Goal: Transaction & Acquisition: Purchase product/service

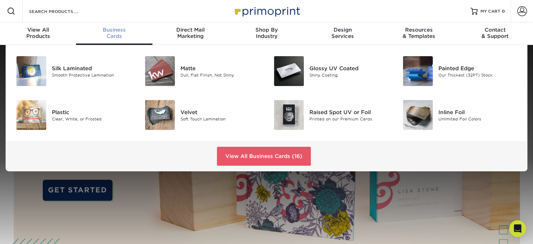
click at [108, 29] on span "Business" at bounding box center [114, 30] width 76 height 6
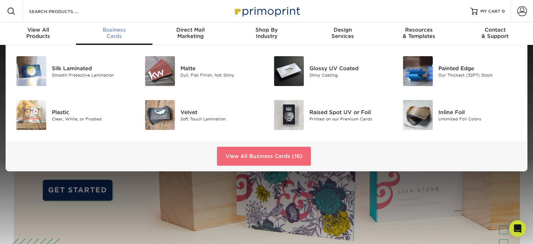
click at [260, 155] on link "View All Business Cards (16)" at bounding box center [264, 156] width 94 height 19
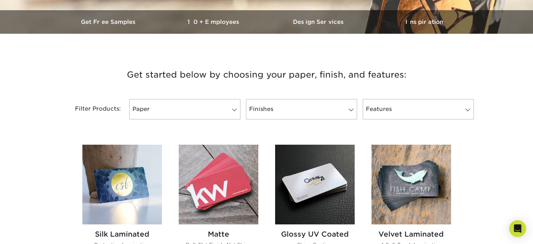
scroll to position [210, 0]
click at [234, 111] on span at bounding box center [235, 110] width 10 height 6
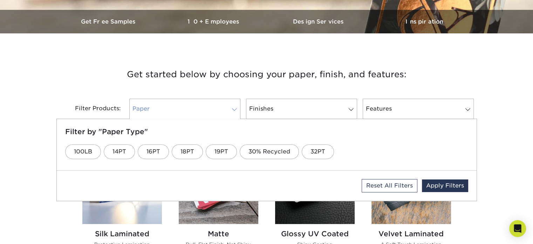
click at [234, 110] on span at bounding box center [235, 110] width 10 height 6
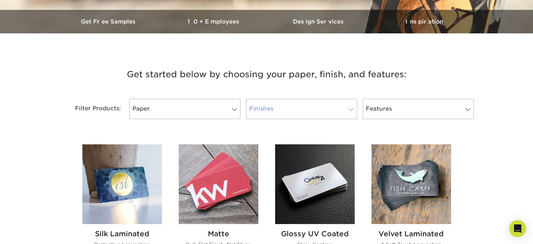
click at [348, 107] on span at bounding box center [351, 110] width 10 height 6
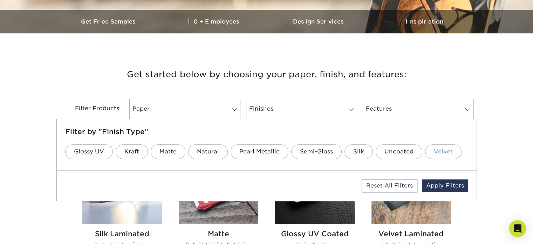
click at [436, 151] on link "Velvet" at bounding box center [443, 151] width 36 height 15
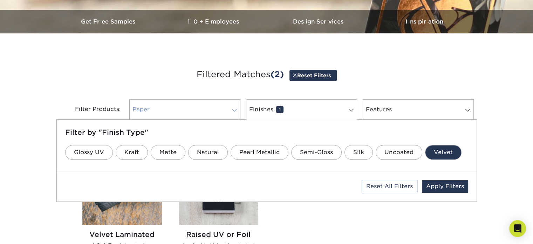
click at [222, 110] on link "Paper 0" at bounding box center [184, 109] width 111 height 20
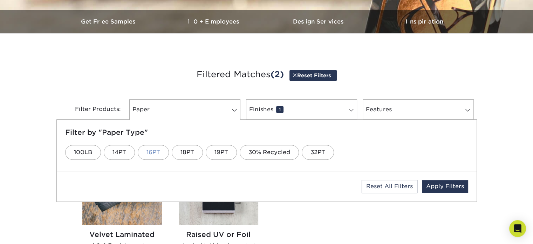
click at [153, 153] on link "16PT" at bounding box center [153, 152] width 31 height 15
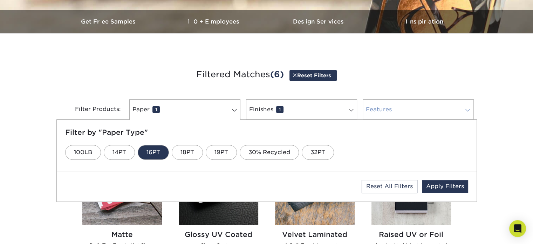
click at [418, 110] on link "Features 0" at bounding box center [418, 109] width 111 height 20
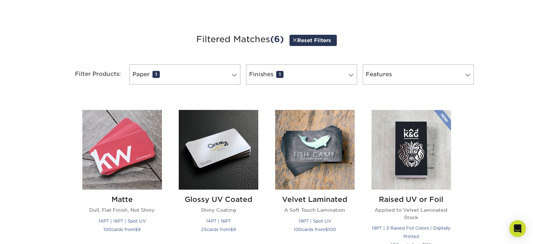
scroll to position [281, 0]
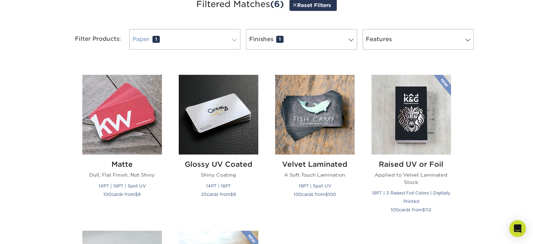
click at [235, 41] on span at bounding box center [235, 40] width 10 height 6
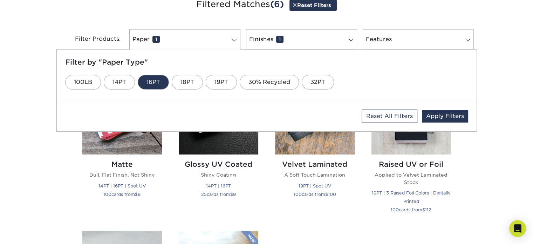
click at [158, 81] on link "16PT" at bounding box center [153, 82] width 31 height 15
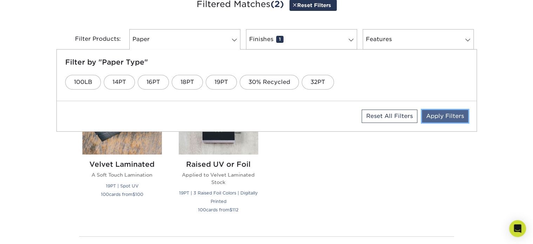
click at [451, 116] on link "Apply Filters" at bounding box center [445, 116] width 46 height 13
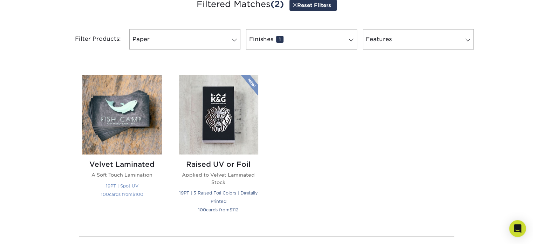
click at [113, 113] on img at bounding box center [122, 115] width 80 height 80
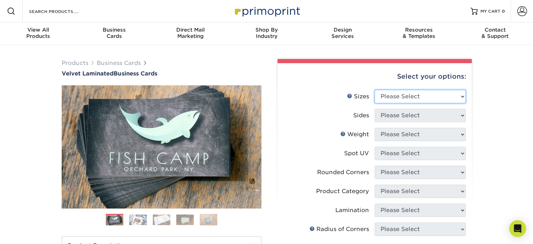
click at [461, 96] on select "Please Select 1.5" x 3.5" - Mini 1.75" x 3.5" - Mini 2" x 2" - Square 2" x 3" -…" at bounding box center [420, 96] width 91 height 13
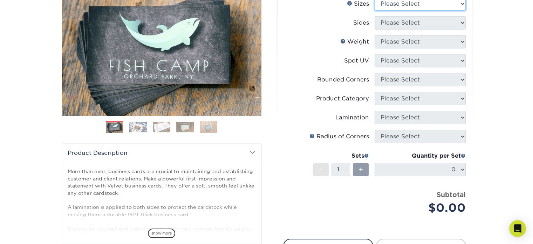
scroll to position [35, 0]
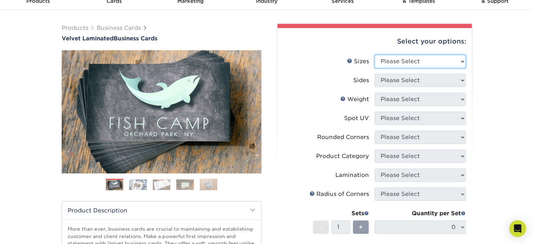
click at [462, 62] on select "Please Select 1.5" x 3.5" - Mini 1.75" x 3.5" - Mini 2" x 2" - Square 2" x 3" -…" at bounding box center [420, 61] width 91 height 13
select select "2.00x3.50"
click at [375, 55] on select "Please Select 1.5" x 3.5" - Mini 1.75" x 3.5" - Mini 2" x 2" - Square 2" x 3" -…" at bounding box center [420, 61] width 91 height 13
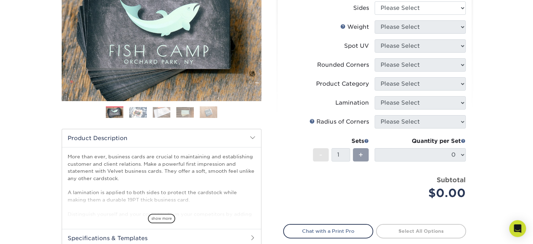
scroll to position [70, 0]
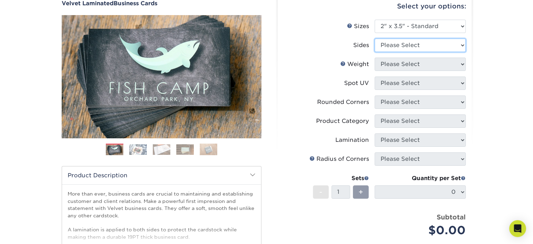
click at [419, 45] on select "Please Select Print Both Sides Print Front Only" at bounding box center [420, 45] width 91 height 13
select select "13abbda7-1d64-4f25-8bb2-c179b224825d"
click at [375, 39] on select "Please Select Print Both Sides Print Front Only" at bounding box center [420, 45] width 91 height 13
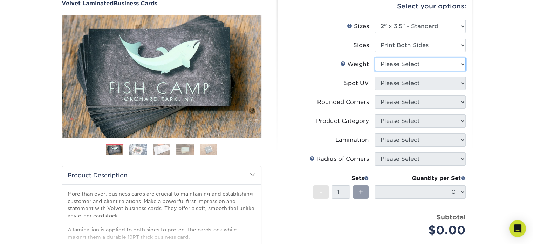
click at [412, 66] on select "Please Select 16PT" at bounding box center [420, 64] width 91 height 13
select select "16PT"
click at [375, 58] on select "Please Select 16PT" at bounding box center [420, 64] width 91 height 13
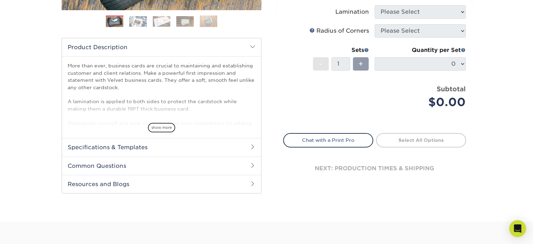
scroll to position [210, 0]
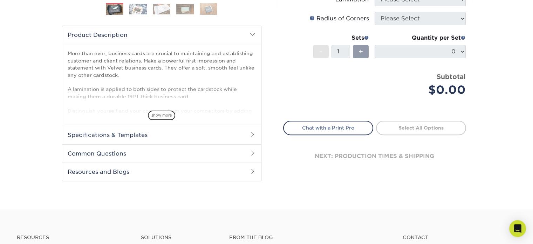
click at [194, 134] on h2 "Specifications & Templates" at bounding box center [161, 135] width 199 height 18
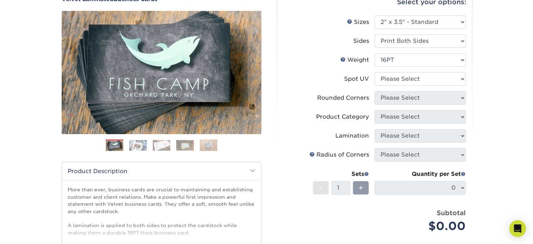
scroll to position [70, 0]
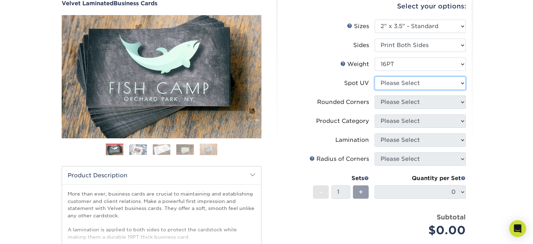
click at [451, 84] on select "Please Select No Spot UV Front and Back (Both Sides) Front Only Back Only" at bounding box center [420, 82] width 91 height 13
select select "3"
click at [375, 76] on select "Please Select No Spot UV Front and Back (Both Sides) Front Only Back Only" at bounding box center [420, 82] width 91 height 13
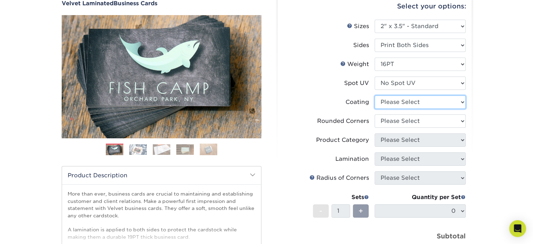
click at [425, 100] on select at bounding box center [420, 101] width 91 height 13
select select "3e7618de-abca-4bda-9f97-8b9129e913d8"
click at [375, 95] on select at bounding box center [420, 101] width 91 height 13
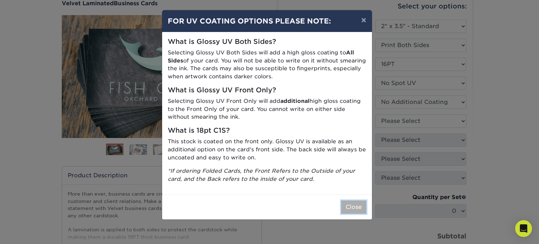
click at [352, 206] on button "Close" at bounding box center [353, 206] width 25 height 13
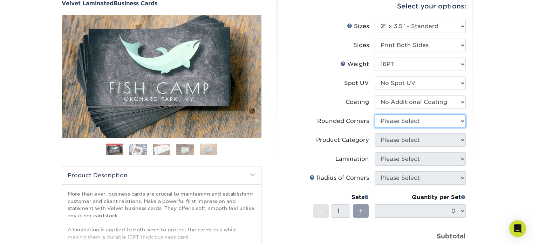
click at [439, 119] on select "Please Select Yes - Round 2 Corners Yes - Round 4 Corners No" at bounding box center [420, 120] width 91 height 13
select select "7672df9e-0e0a-464d-8e1f-920c575e4da3"
click at [375, 114] on select "Please Select Yes - Round 2 Corners Yes - Round 4 Corners No" at bounding box center [420, 120] width 91 height 13
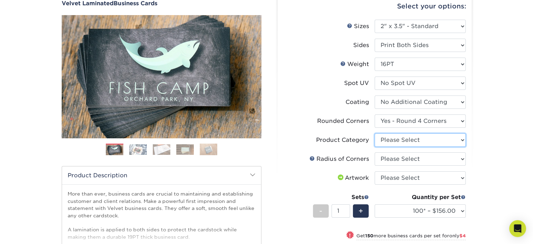
click at [455, 140] on select "Please Select Business Cards" at bounding box center [420, 139] width 91 height 13
select select "3b5148f1-0588-4f88-a218-97bcfdce65c1"
click at [375, 133] on select "Please Select Business Cards" at bounding box center [420, 139] width 91 height 13
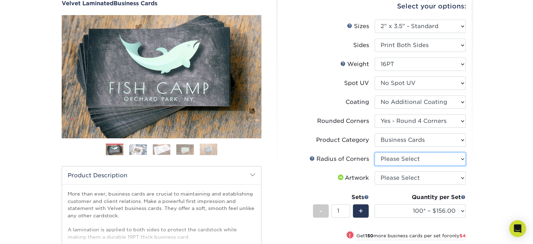
click at [425, 159] on select "Please Select Rounded 1/8" Rounded 1/4"" at bounding box center [420, 158] width 91 height 13
select select "589680c7-ee9a-431b-9d12-d7aeb1386a97"
click at [375, 152] on select "Please Select Rounded 1/8" Rounded 1/4"" at bounding box center [420, 158] width 91 height 13
click at [416, 178] on select "Please Select I will upload files I need a design - $100" at bounding box center [420, 177] width 91 height 13
select select "upload"
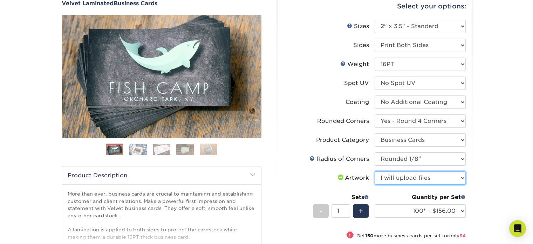
click at [375, 171] on select "Please Select I will upload files I need a design - $100" at bounding box center [420, 177] width 91 height 13
click at [493, 174] on div "Products Business Cards Velvet Laminated Business Cards Previous Next" at bounding box center [266, 226] width 533 height 503
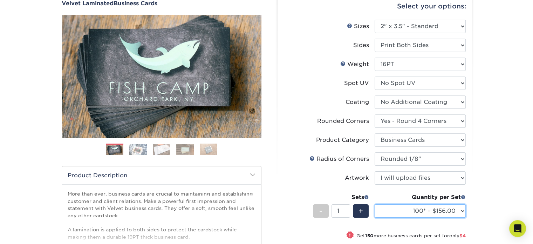
click at [462, 210] on select "100* – $156.00 250* – $160.00 500 – $164.00 1000 – $184.00 2500 – $435.00 5000 …" at bounding box center [420, 210] width 91 height 13
select select "500 – $164.00"
click at [375, 204] on select "100* – $156.00 250* – $160.00 500 – $164.00 1000 – $184.00 2500 – $435.00 5000 …" at bounding box center [420, 210] width 91 height 13
click at [490, 168] on div "Products Business Cards Velvet Laminated Business Cards Previous Next" at bounding box center [266, 226] width 533 height 503
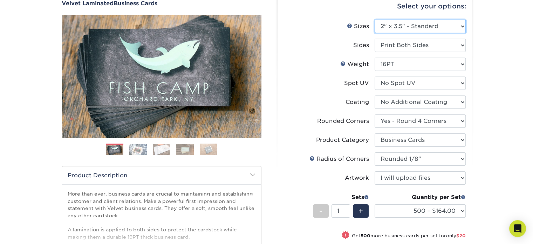
click at [461, 26] on select "Please Select 1.5" x 3.5" - Mini 1.75" x 3.5" - Mini 2" x 2" - Square 2" x 3" -…" at bounding box center [420, 26] width 91 height 13
select select "2.12x3.38"
click at [375, 20] on select "Please Select 1.5" x 3.5" - Mini 1.75" x 3.5" - Mini 2" x 2" - Square 2" x 3" -…" at bounding box center [420, 26] width 91 height 13
select select "-1"
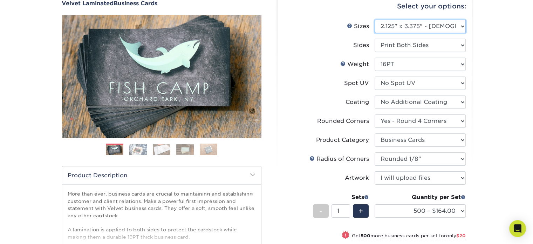
select select "-1"
select select
select select "-1"
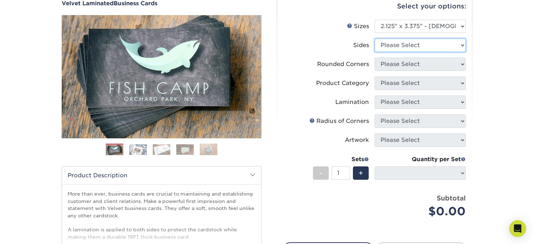
click at [423, 45] on select "Please Select Print Both Sides Print Front Only" at bounding box center [420, 45] width 91 height 13
select select "13abbda7-1d64-4f25-8bb2-c179b224825d"
click at [375, 39] on select "Please Select Print Both Sides Print Front Only" at bounding box center [420, 45] width 91 height 13
select select
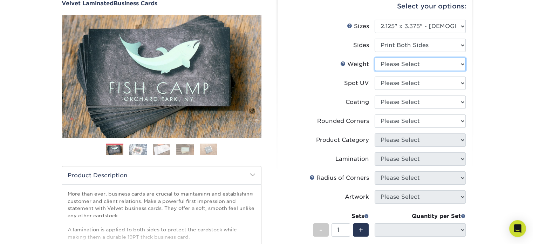
click at [417, 66] on select "Please Select 16PT" at bounding box center [420, 64] width 91 height 13
select select "16PT"
click at [375, 58] on select "Please Select 16PT" at bounding box center [420, 64] width 91 height 13
select select
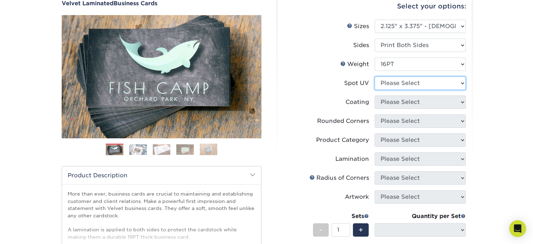
click at [407, 85] on select "Please Select No Spot UV Front and Back (Both Sides) Front Only Back Only" at bounding box center [420, 82] width 91 height 13
select select "3"
click at [375, 76] on select "Please Select No Spot UV Front and Back (Both Sides) Front Only Back Only" at bounding box center [420, 82] width 91 height 13
select select
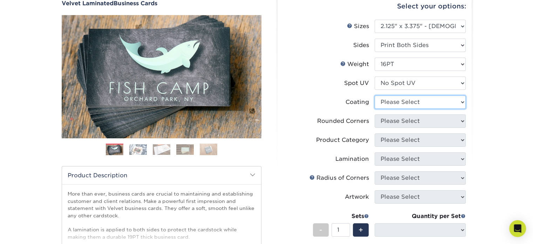
click at [403, 100] on select at bounding box center [420, 101] width 91 height 13
select select "3e7618de-abca-4bda-9f97-8b9129e913d8"
click at [375, 95] on select at bounding box center [420, 101] width 91 height 13
select select
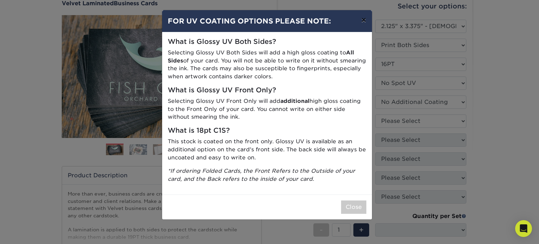
click at [362, 20] on button "×" at bounding box center [363, 20] width 16 height 20
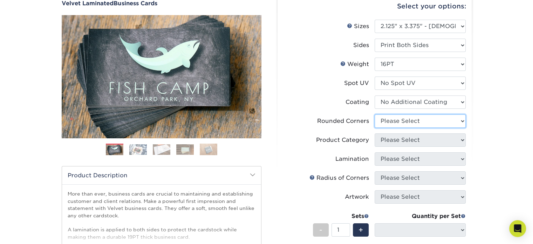
click at [415, 119] on select "Please Select Yes - Round 2 Corners Yes - Round 4 Corners No" at bounding box center [420, 120] width 91 height 13
select select "7672df9e-0e0a-464d-8e1f-920c575e4da3"
click at [375, 114] on select "Please Select Yes - Round 2 Corners Yes - Round 4 Corners No" at bounding box center [420, 120] width 91 height 13
select select "-1"
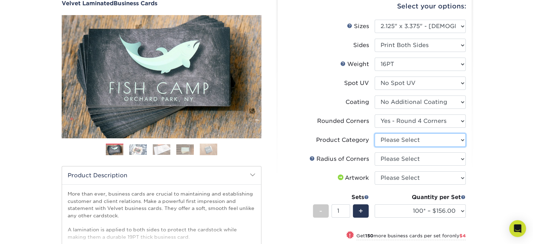
click at [416, 141] on select "Please Select Business Cards" at bounding box center [420, 139] width 91 height 13
select select "3b5148f1-0588-4f88-a218-97bcfdce65c1"
click at [375, 133] on select "Please Select Business Cards" at bounding box center [420, 139] width 91 height 13
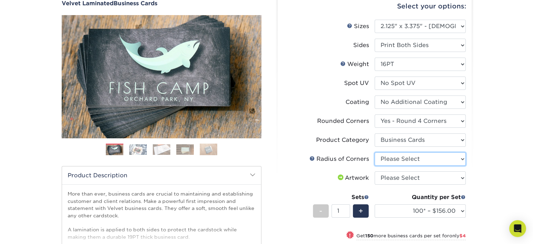
click at [411, 159] on select "Please Select Rounded 1/8" Rounded 1/4"" at bounding box center [420, 158] width 91 height 13
select select "589680c7-ee9a-431b-9d12-d7aeb1386a97"
click at [375, 152] on select "Please Select Rounded 1/8" Rounded 1/4"" at bounding box center [420, 158] width 91 height 13
click at [410, 179] on select "Please Select I will upload files I need a design - $100" at bounding box center [420, 177] width 91 height 13
select select "upload"
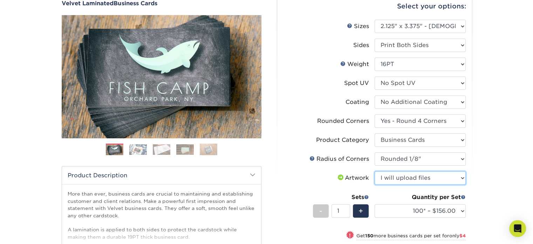
click at [375, 171] on select "Please Select I will upload files I need a design - $100" at bounding box center [420, 177] width 91 height 13
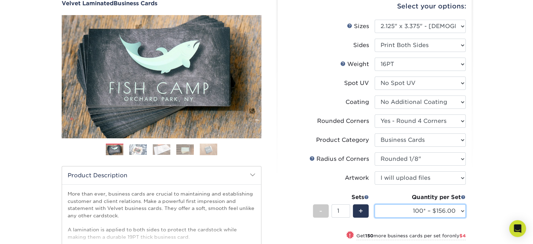
click at [457, 208] on select "100* – $156.00 250* – $160.00 500 – $164.00 1000 – $184.00 2500 – $435.00 5000 …" at bounding box center [420, 210] width 91 height 13
select select "500 – $164.00"
click at [375, 204] on select "100* – $156.00 250* – $160.00 500 – $164.00 1000 – $184.00 2500 – $435.00 5000 …" at bounding box center [420, 210] width 91 height 13
click at [484, 163] on div "Products Business Cards Velvet Laminated Business Cards Previous Next" at bounding box center [266, 226] width 533 height 503
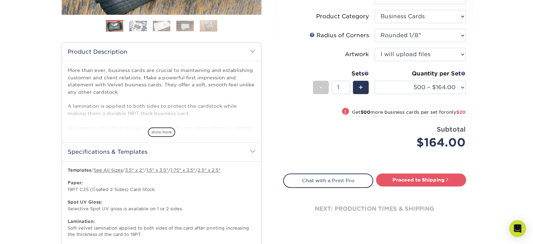
scroll to position [210, 0]
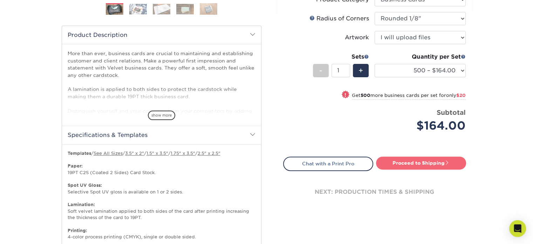
click at [417, 160] on link "Proceed to Shipping" at bounding box center [421, 162] width 90 height 13
type input "Set 1"
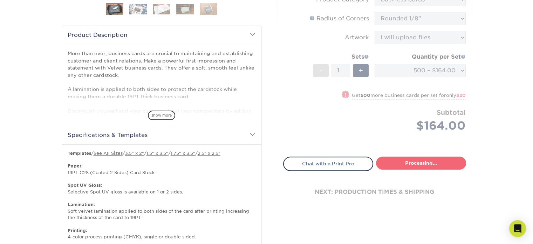
select select "086573b8-2777-4e6b-be18-58fe3b431caf"
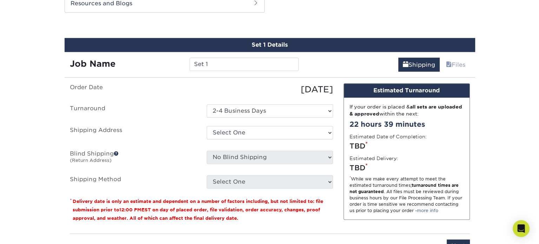
scroll to position [519, 0]
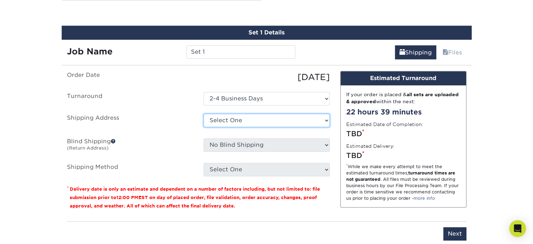
click at [281, 119] on select "Select One + Add New Address - Login" at bounding box center [267, 120] width 126 height 13
select select "newaddress"
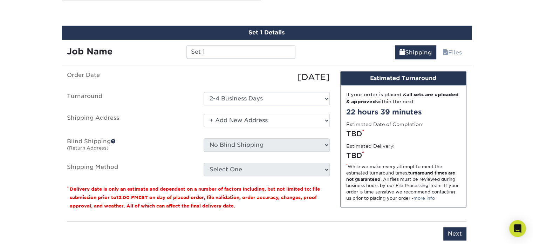
click at [204, 114] on select "Select One + Add New Address - Login" at bounding box center [267, 120] width 126 height 13
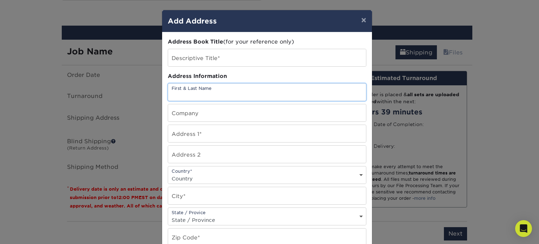
click at [210, 90] on input "text" at bounding box center [267, 91] width 198 height 17
type input "Rachelle Buyak"
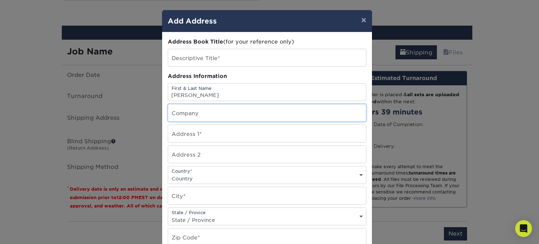
type input "Rachelle Buyak, PA"
type input "1537 ARTHUR ST, Hollywood, FL 33020"
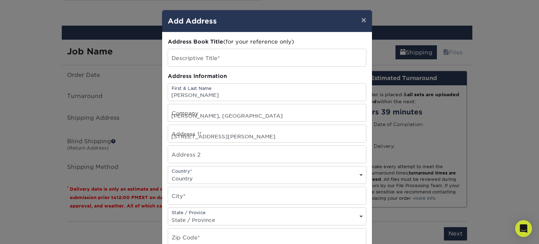
select select "US"
type input "Hollywood"
select select "FL"
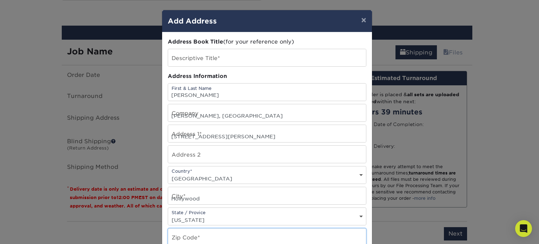
type input "33020"
type input "9144797012"
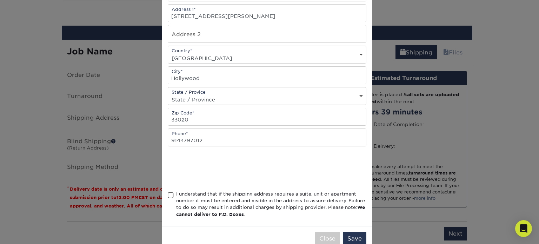
scroll to position [135, 0]
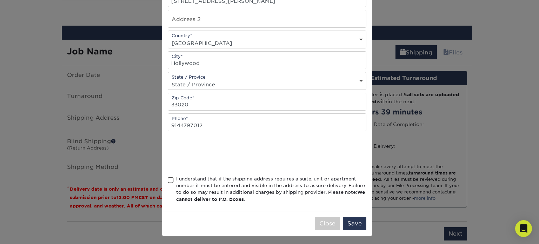
click at [169, 177] on span at bounding box center [171, 180] width 6 height 7
click at [0, 0] on input "I understand that if the shipping address requires a suite, unit or apartment n…" at bounding box center [0, 0] width 0 height 0
click at [352, 222] on button "Save" at bounding box center [354, 223] width 23 height 13
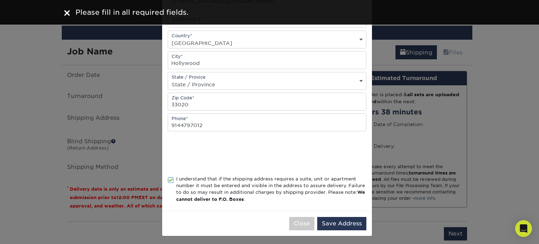
click at [332, 157] on div at bounding box center [267, 153] width 198 height 27
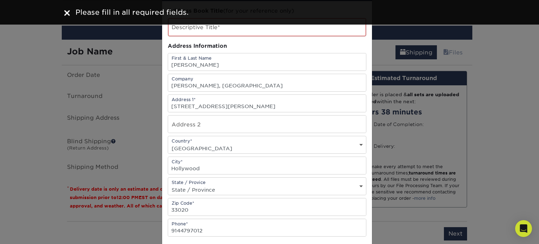
scroll to position [0, 0]
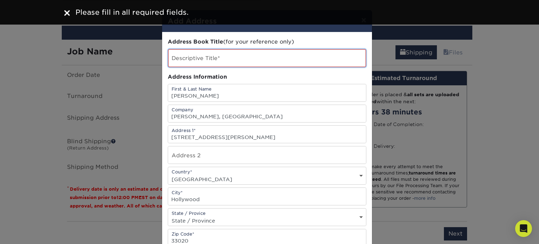
click at [229, 59] on input "text" at bounding box center [267, 58] width 198 height 18
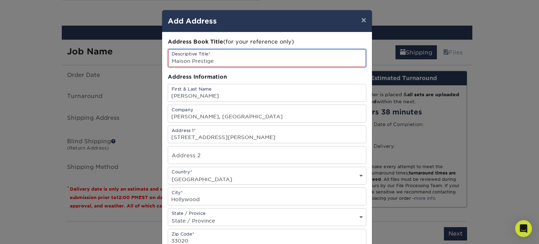
type input "Maison Prestige"
click at [331, 42] on div "Address Book Title (for your reference only)" at bounding box center [267, 42] width 198 height 8
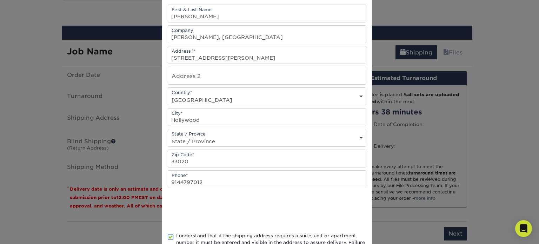
scroll to position [136, 0]
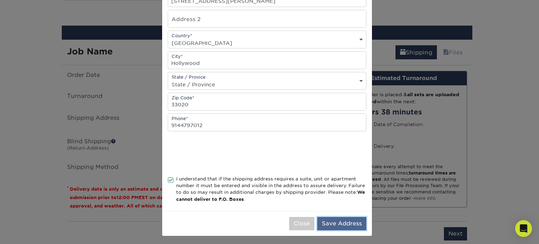
click at [343, 219] on button "Save Address" at bounding box center [341, 223] width 49 height 13
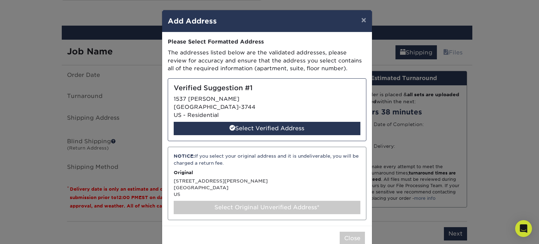
scroll to position [15, 0]
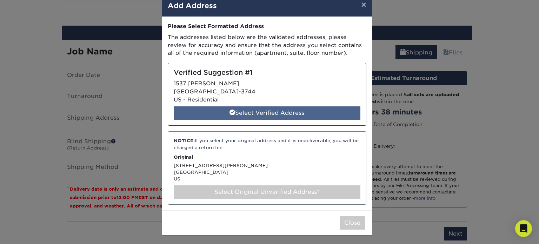
click at [291, 108] on div "Select Verified Address" at bounding box center [267, 112] width 187 height 13
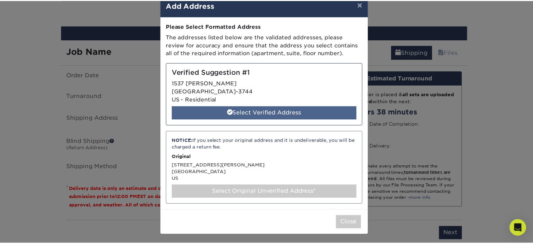
scroll to position [0, 0]
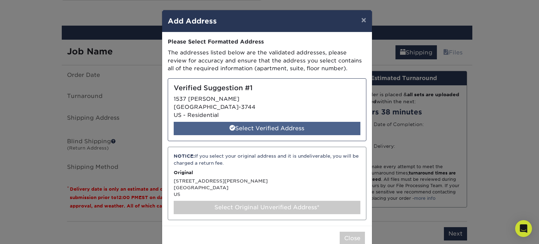
select select "286118"
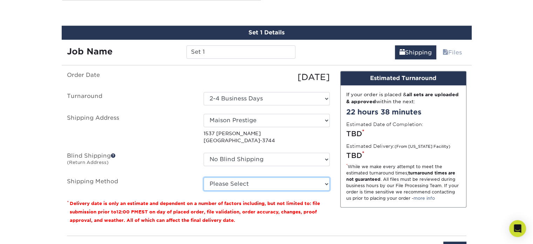
click at [287, 180] on select "Please Select Ground Shipping (+$8.96) 3 Day Shipping Service (+$20.06) 2 Day A…" at bounding box center [267, 183] width 126 height 13
select select "01"
click at [204, 177] on select "Please Select Ground Shipping (+$8.96) 3 Day Shipping Service (+$20.06) 2 Day A…" at bounding box center [267, 183] width 126 height 13
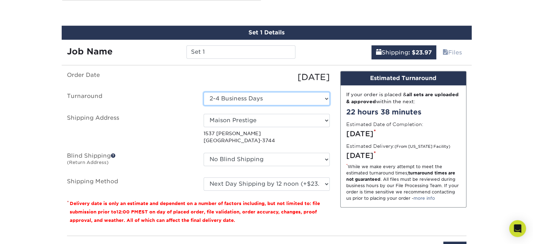
click at [327, 96] on select "Select One 2-4 Business Days" at bounding box center [267, 98] width 126 height 13
click at [325, 96] on select "Select One 2-4 Business Days" at bounding box center [267, 98] width 126 height 13
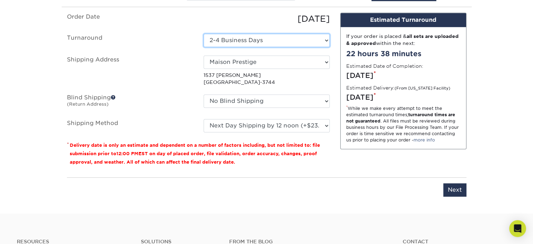
scroll to position [624, 0]
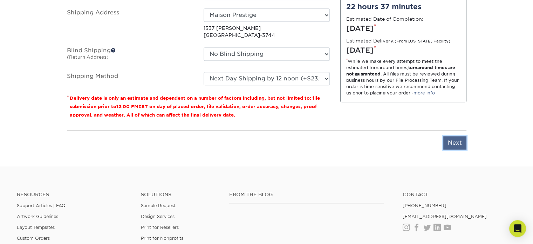
click at [461, 141] on input "Next" at bounding box center [455, 142] width 23 height 13
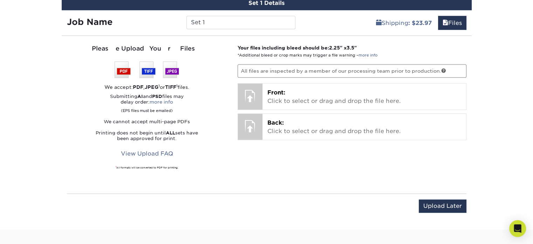
scroll to position [554, 0]
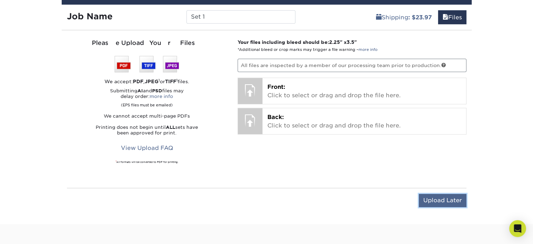
click at [440, 197] on input "Upload Later" at bounding box center [443, 200] width 48 height 13
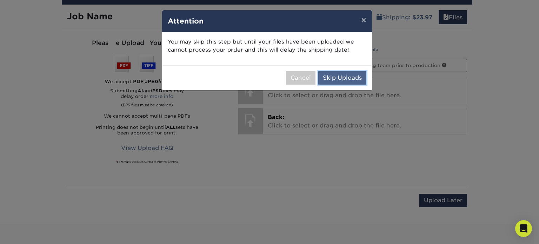
click at [351, 81] on button "Skip Uploads" at bounding box center [342, 77] width 48 height 13
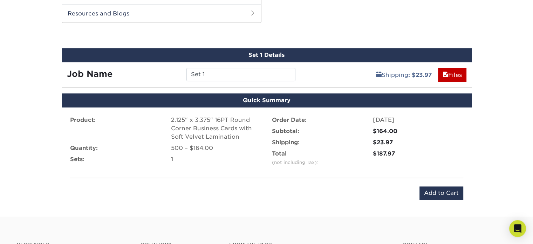
scroll to position [484, 0]
